Goal: Information Seeking & Learning: Get advice/opinions

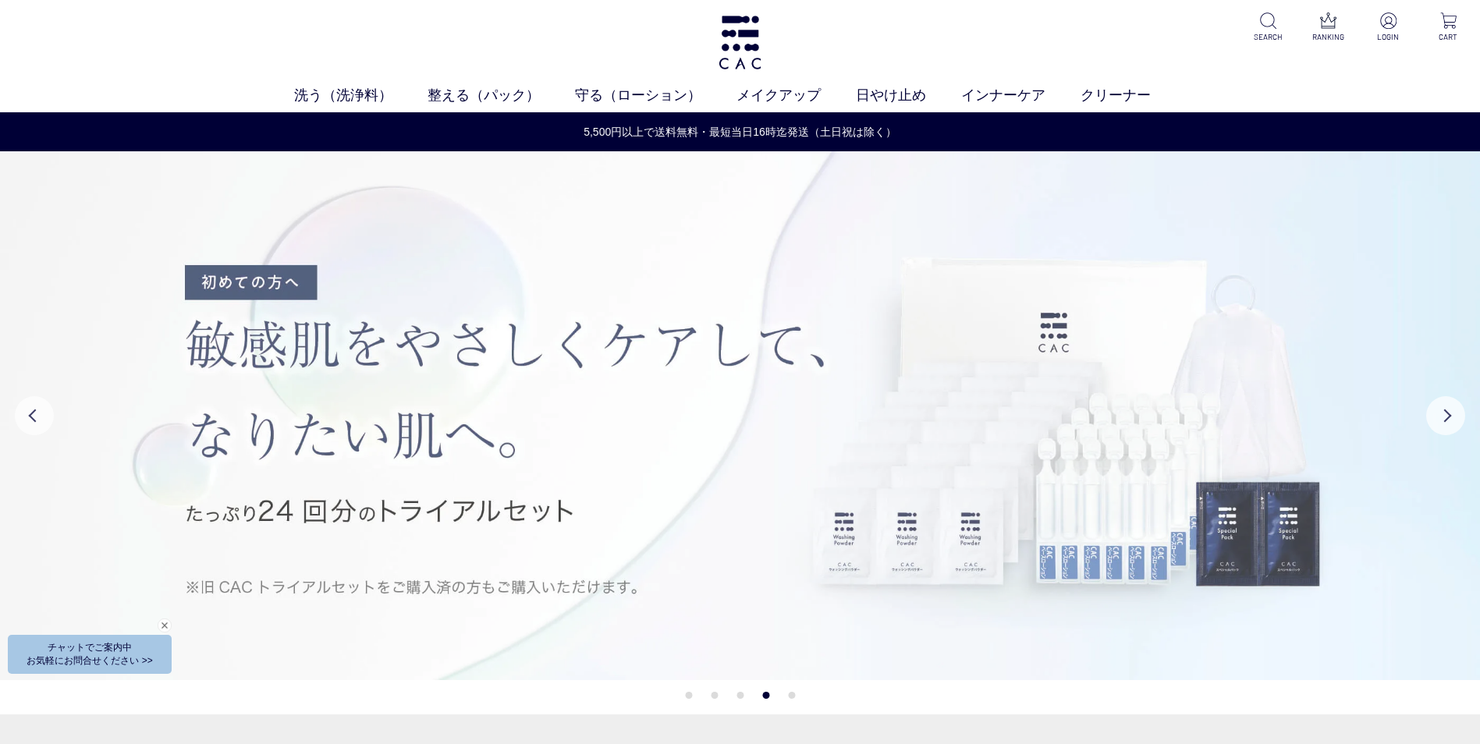
drag, startPoint x: 1027, startPoint y: 577, endPoint x: 887, endPoint y: 214, distance: 389.6
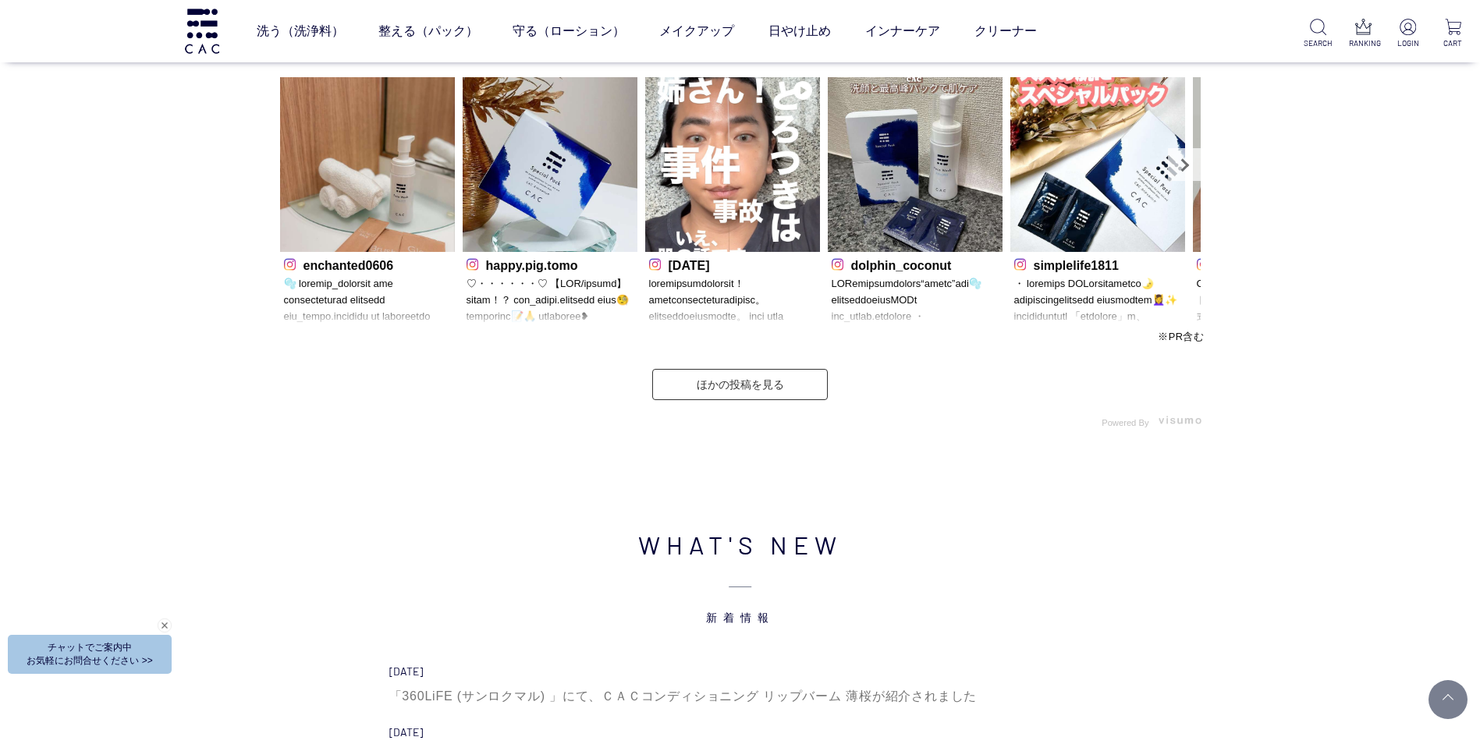
scroll to position [4836, 0]
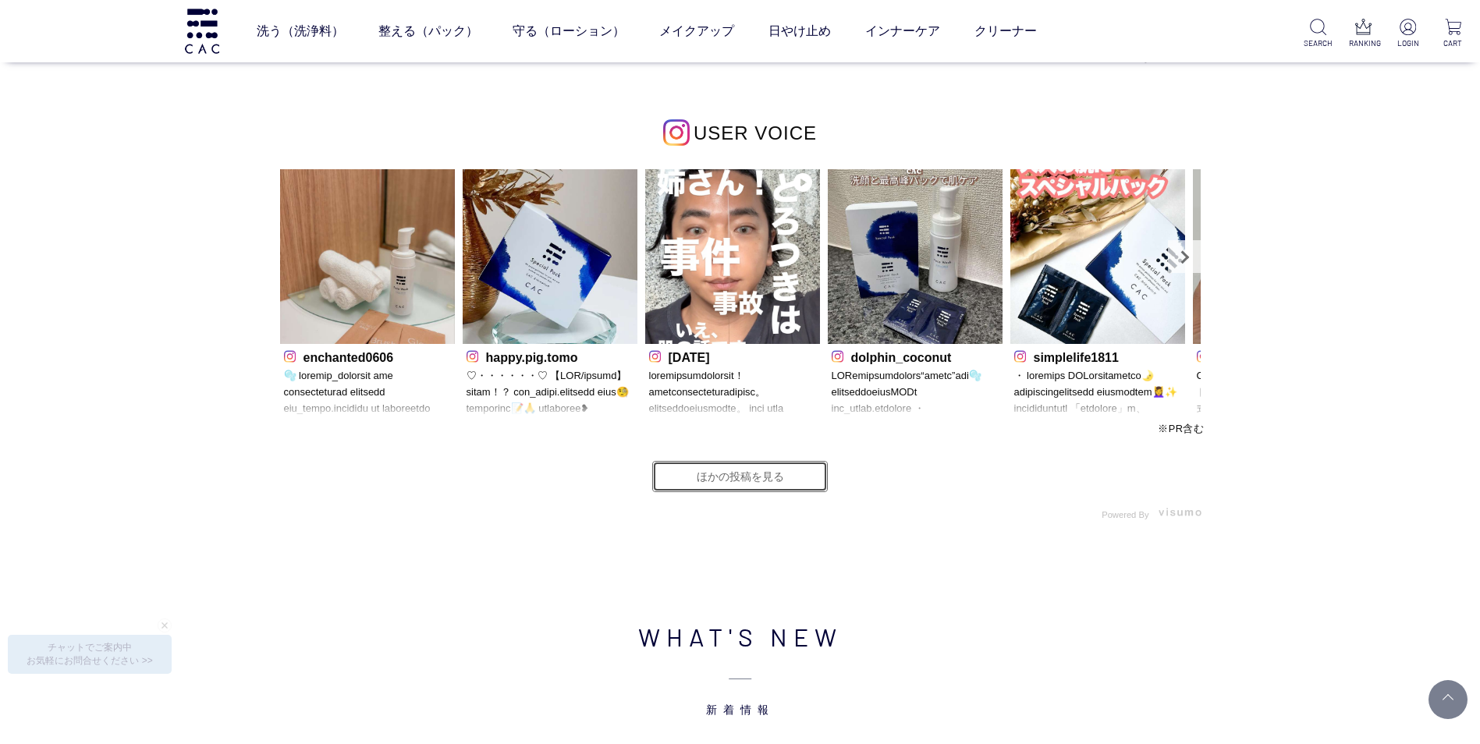
click at [676, 471] on link "ほかの投稿を見る" at bounding box center [739, 476] width 175 height 31
drag, startPoint x: 1185, startPoint y: 632, endPoint x: 1169, endPoint y: 624, distance: 18.1
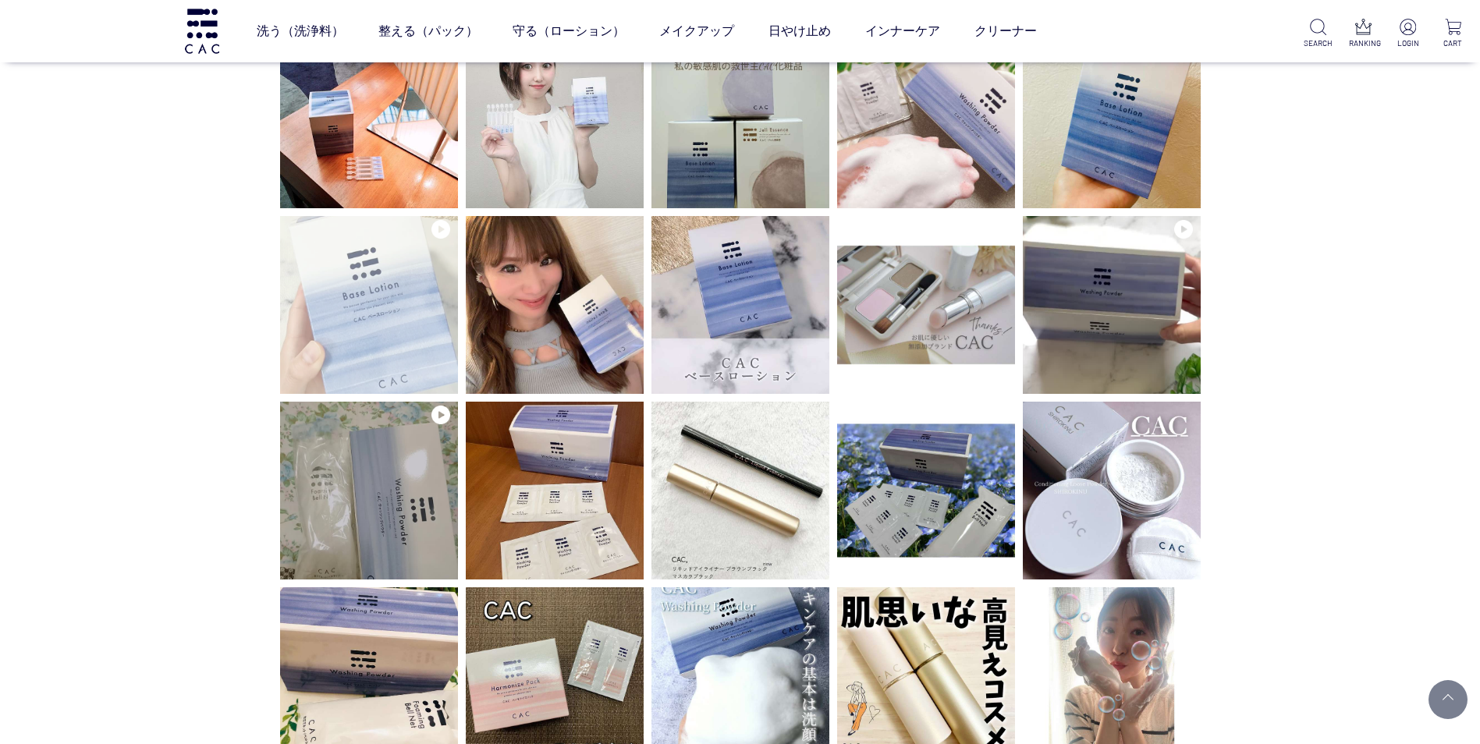
scroll to position [1170, 0]
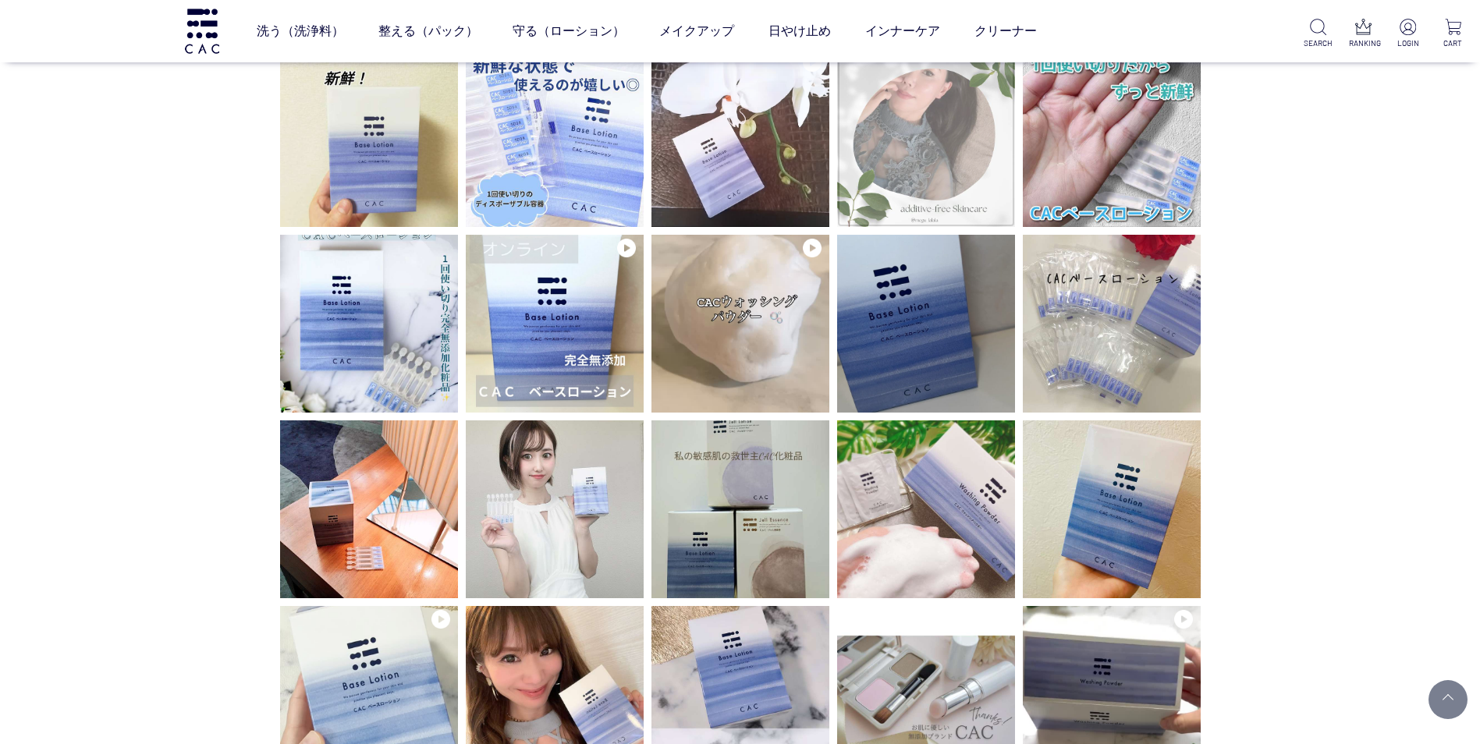
click at [976, 191] on img at bounding box center [926, 138] width 178 height 178
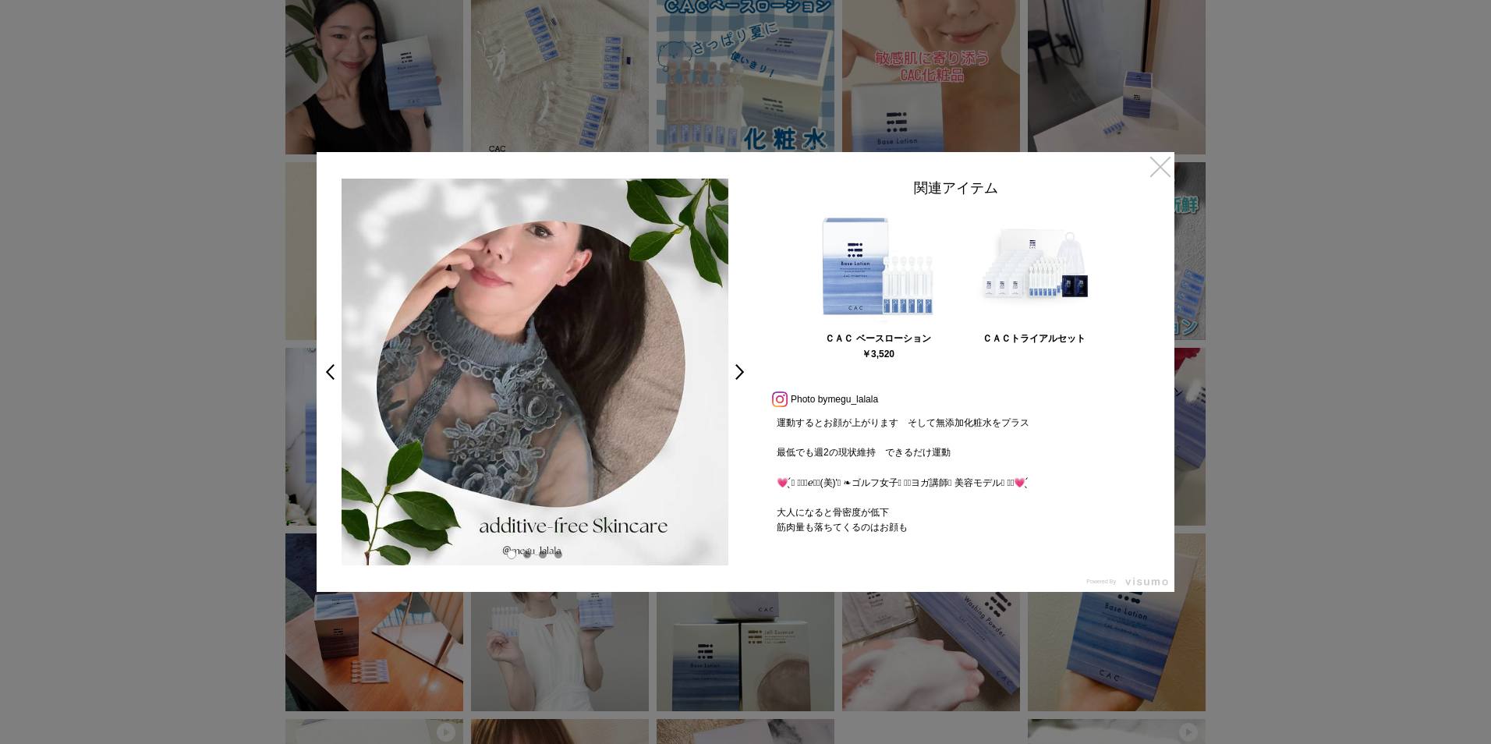
click at [1168, 175] on link "×" at bounding box center [1160, 166] width 28 height 28
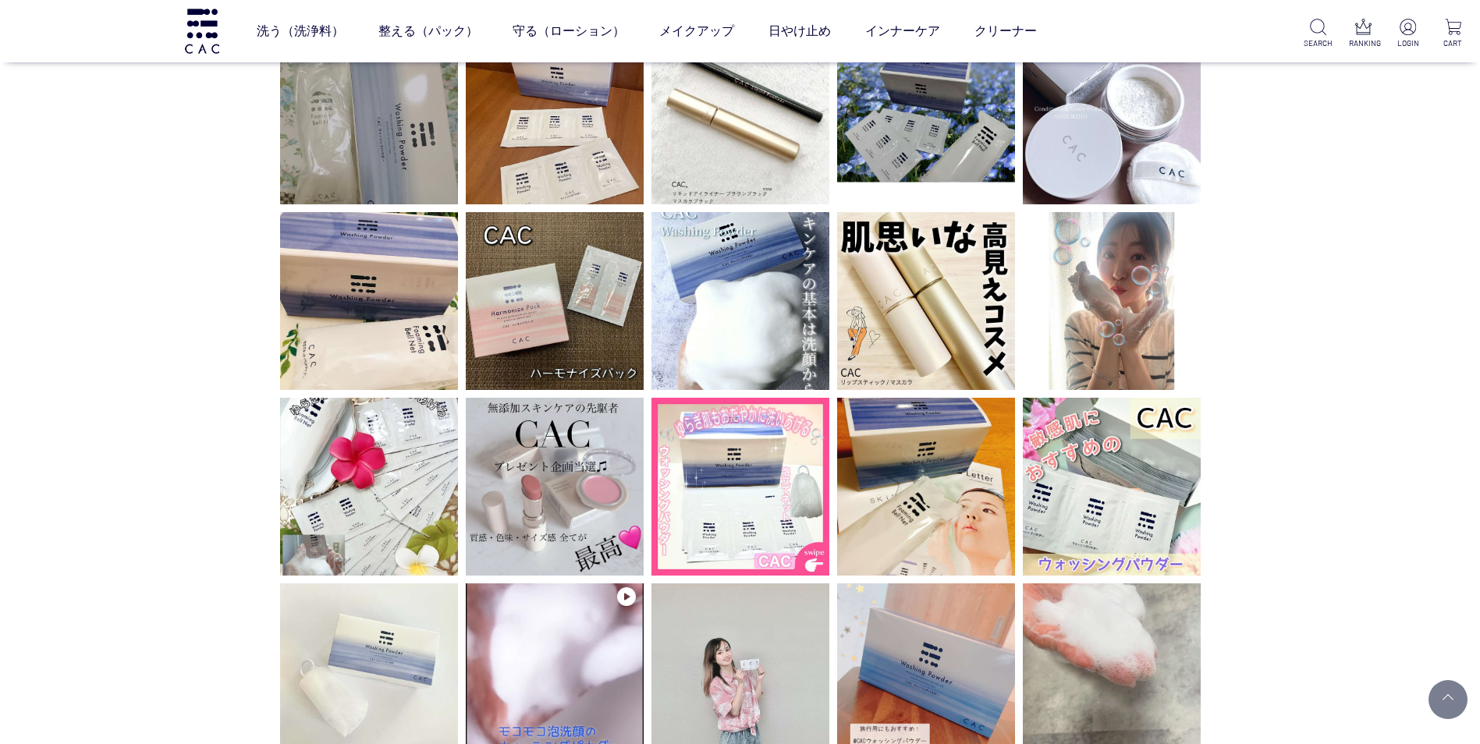
scroll to position [2028, 0]
